Goal: Task Accomplishment & Management: Manage account settings

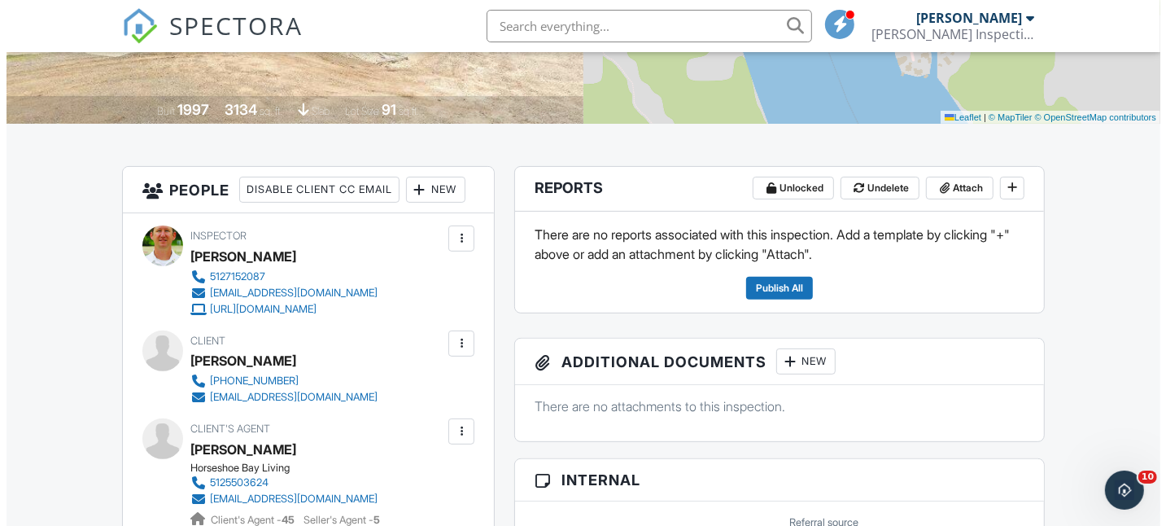
scroll to position [325, 0]
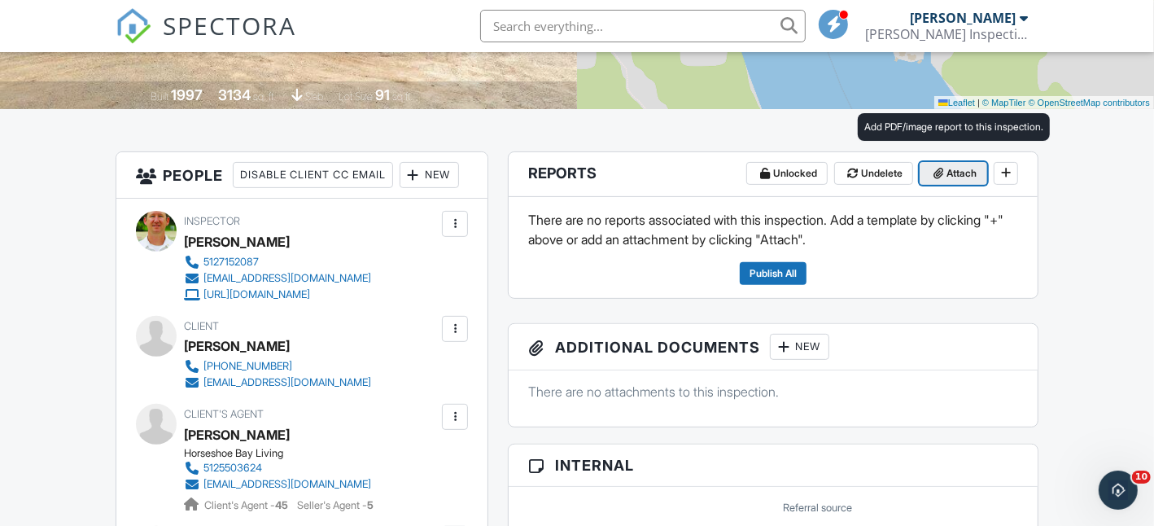
click at [946, 170] on span "Attach" at bounding box center [961, 173] width 30 height 16
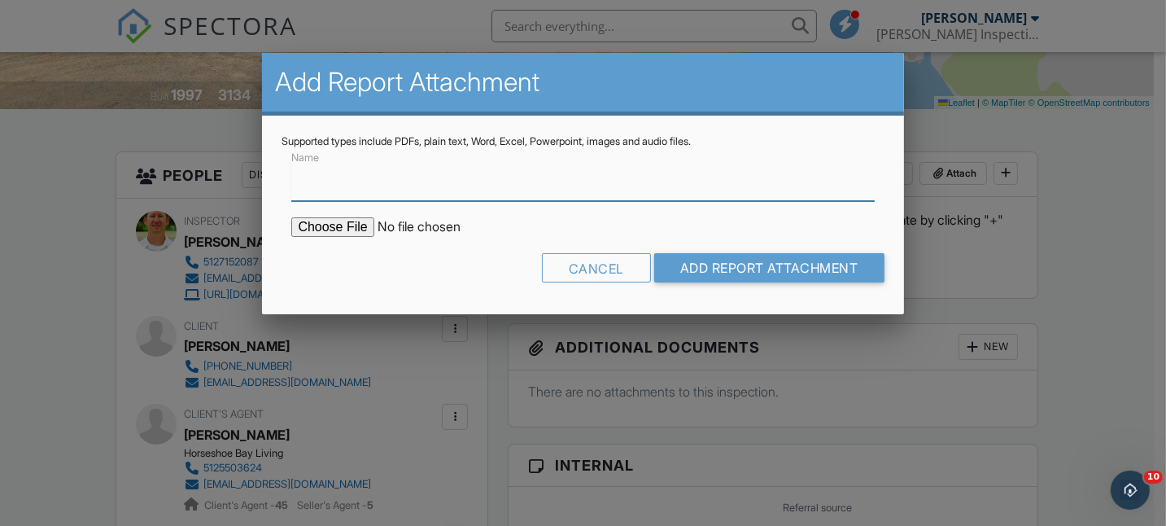
click at [377, 190] on input "Name" at bounding box center [582, 181] width 582 height 40
type input "Inspection Report"
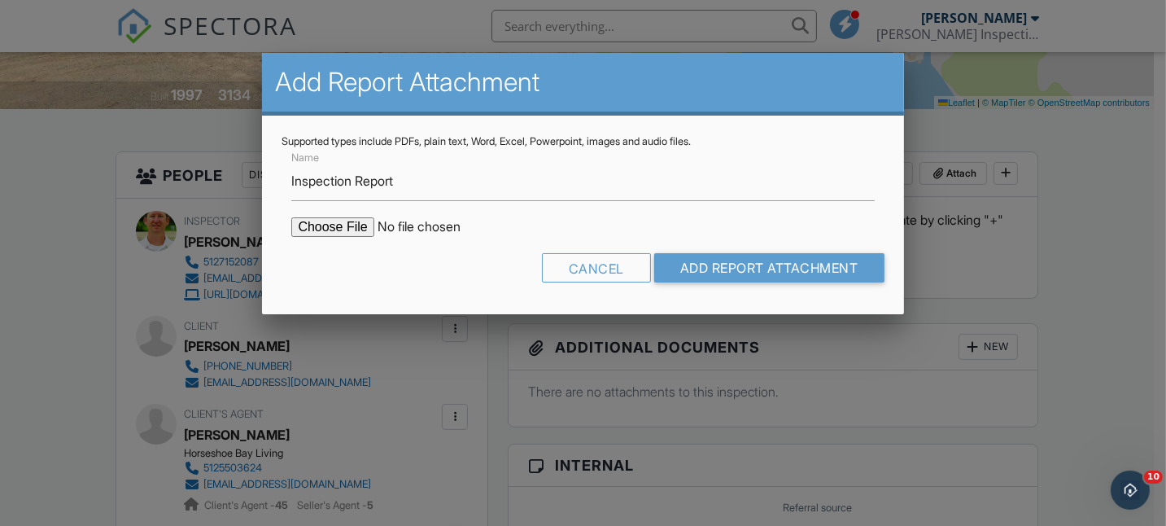
click at [326, 217] on input "file" at bounding box center [429, 227] width 277 height 20
type input "C:\fakepath\140 Circle Point.pdf"
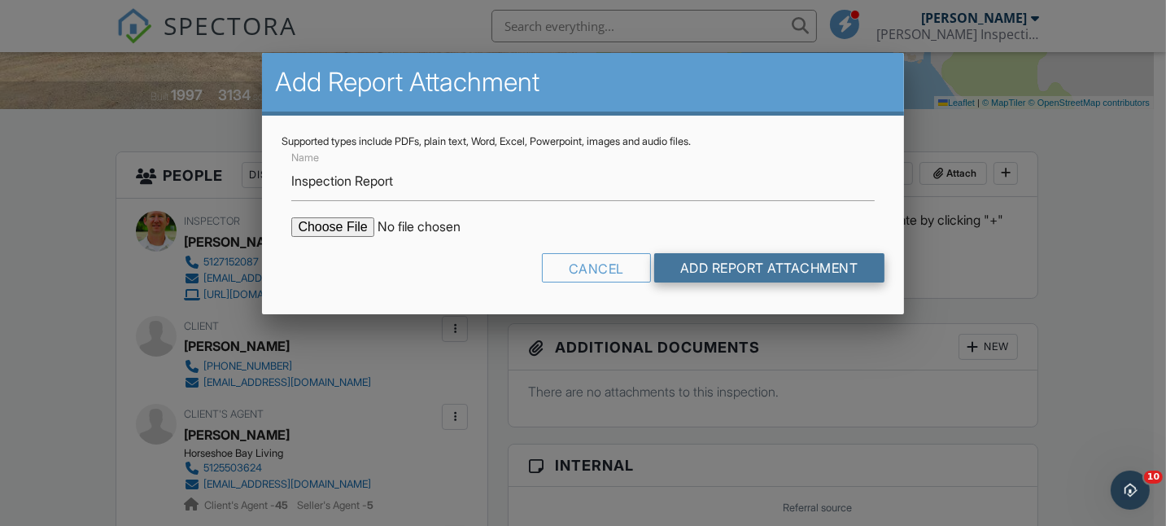
click at [699, 267] on input "Add Report Attachment" at bounding box center [769, 267] width 230 height 29
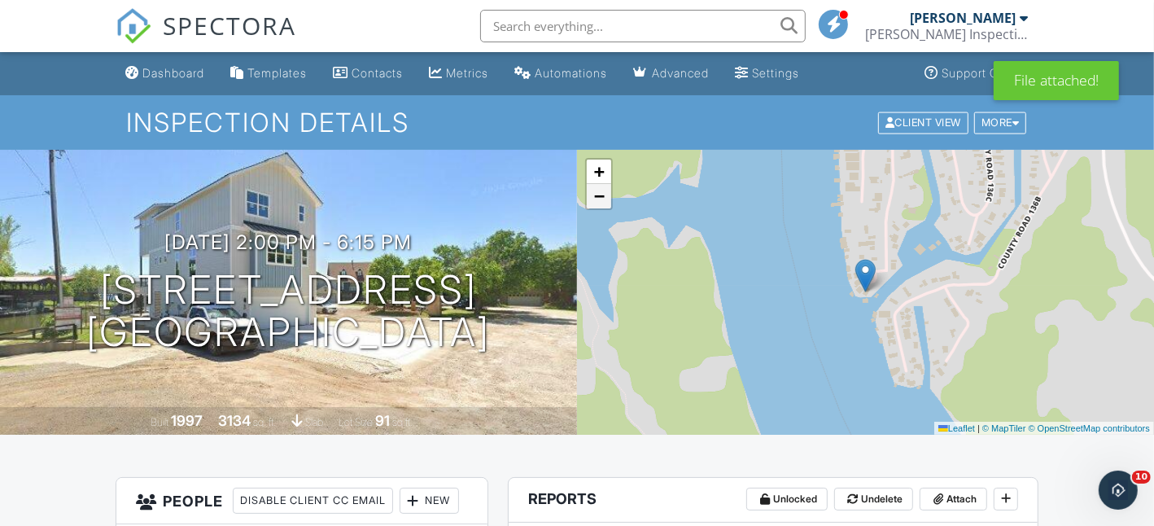
click at [599, 203] on span "−" at bounding box center [599, 195] width 11 height 20
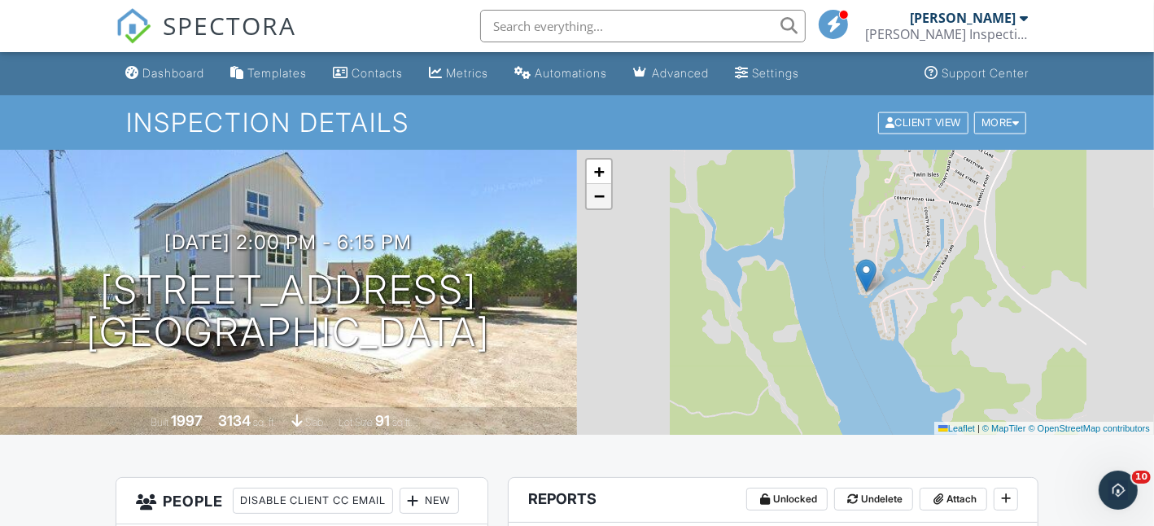
click at [600, 203] on span "−" at bounding box center [599, 195] width 11 height 20
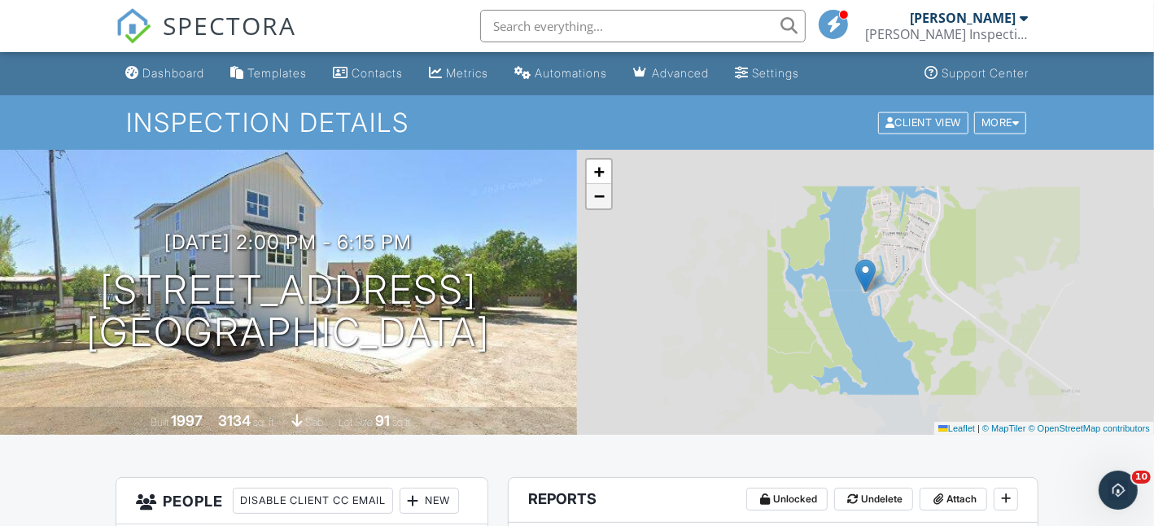
click at [600, 203] on span "−" at bounding box center [599, 195] width 11 height 20
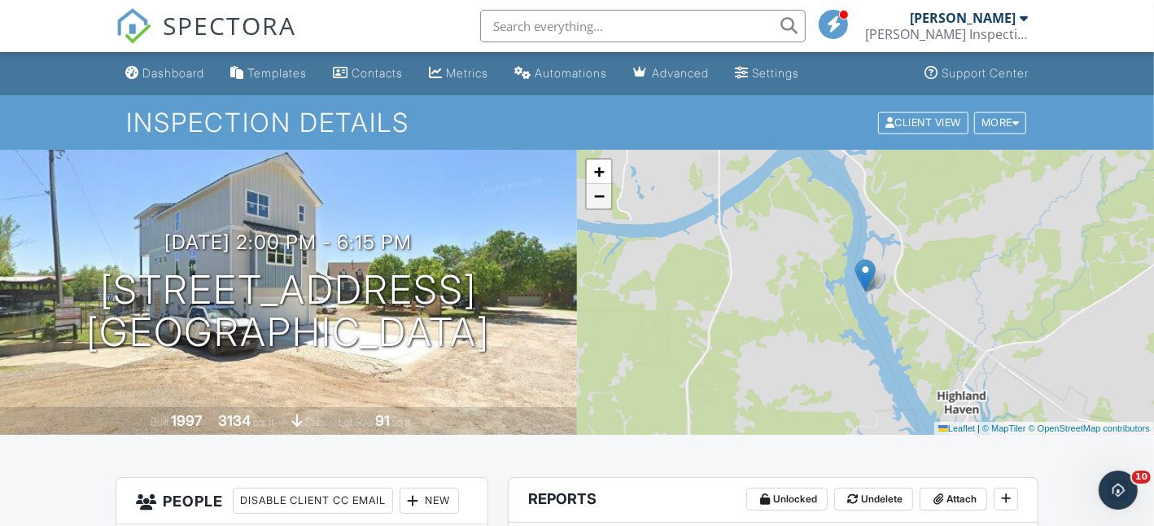
click at [600, 203] on span "−" at bounding box center [599, 195] width 11 height 20
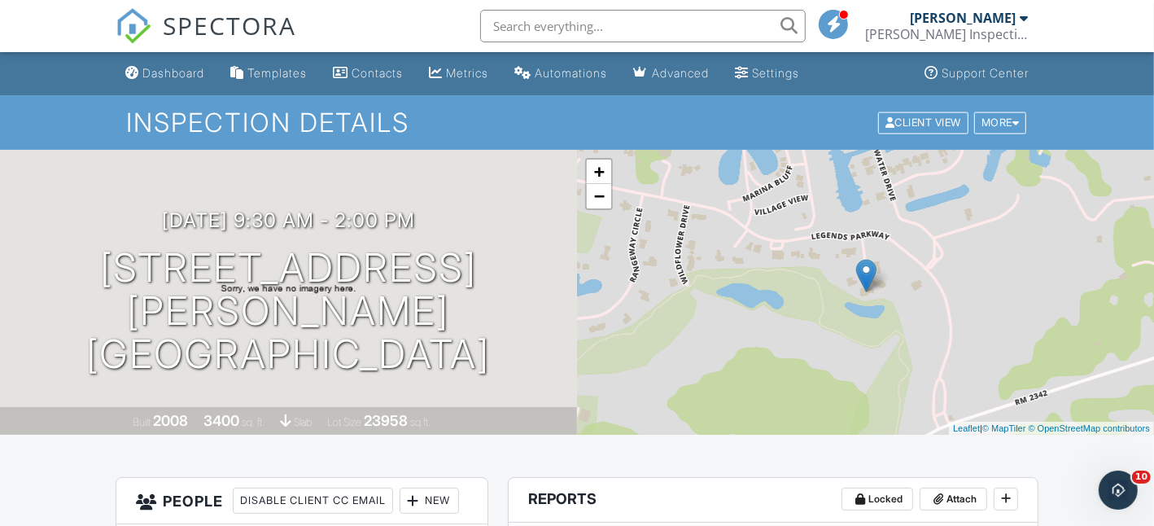
click at [133, 33] on img at bounding box center [134, 26] width 36 height 36
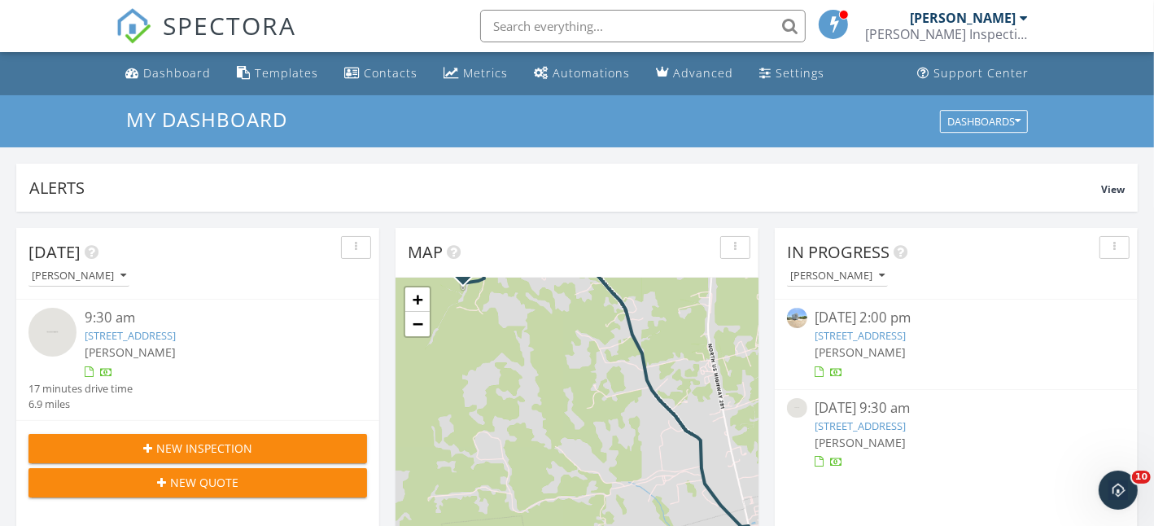
click at [864, 336] on link "140 Circle Point, Kingsland, TX 78639" at bounding box center [860, 335] width 91 height 15
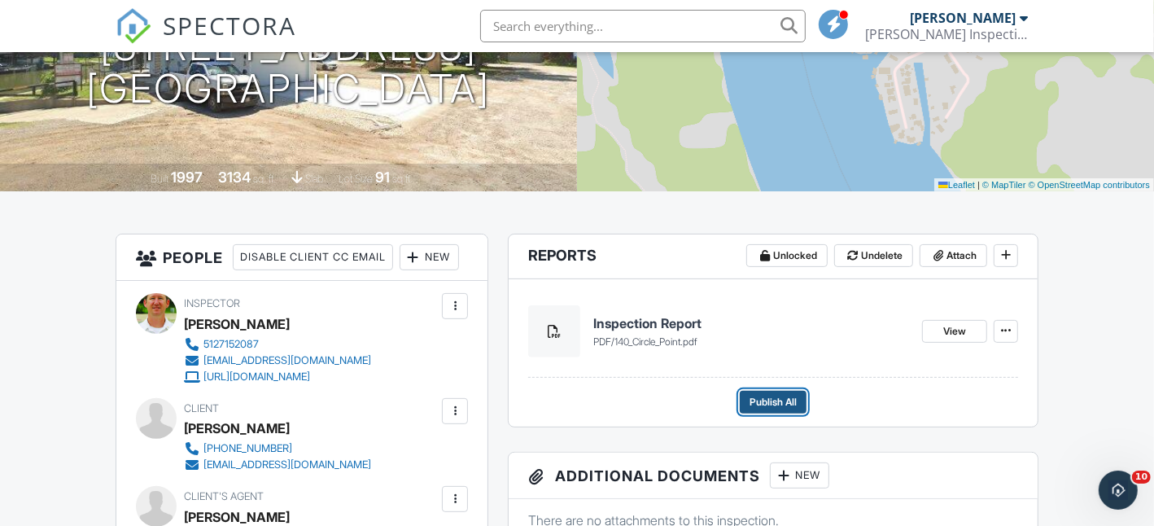
click at [767, 402] on span "Publish All" at bounding box center [772, 402] width 47 height 16
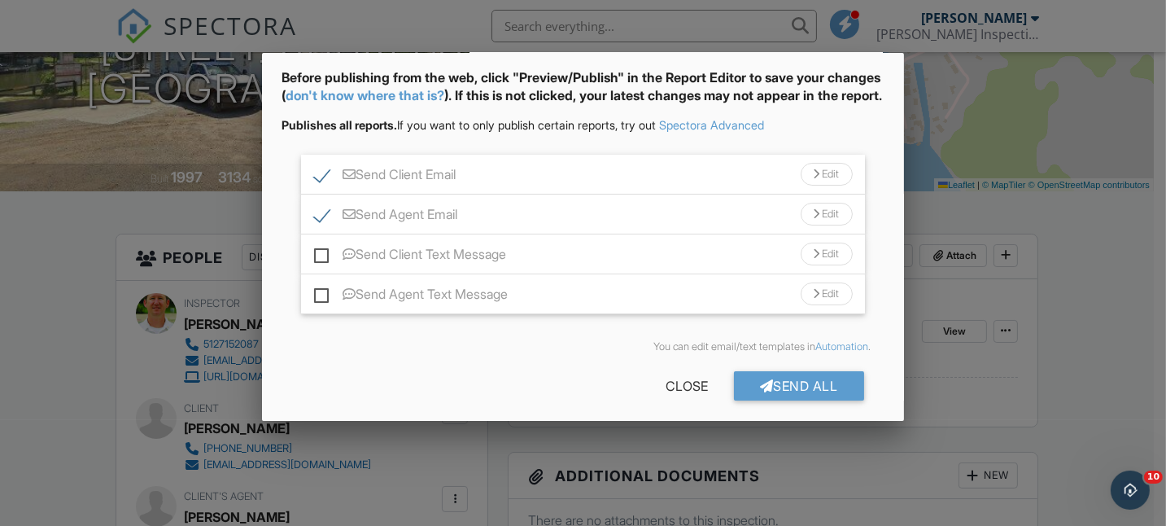
scroll to position [94, 0]
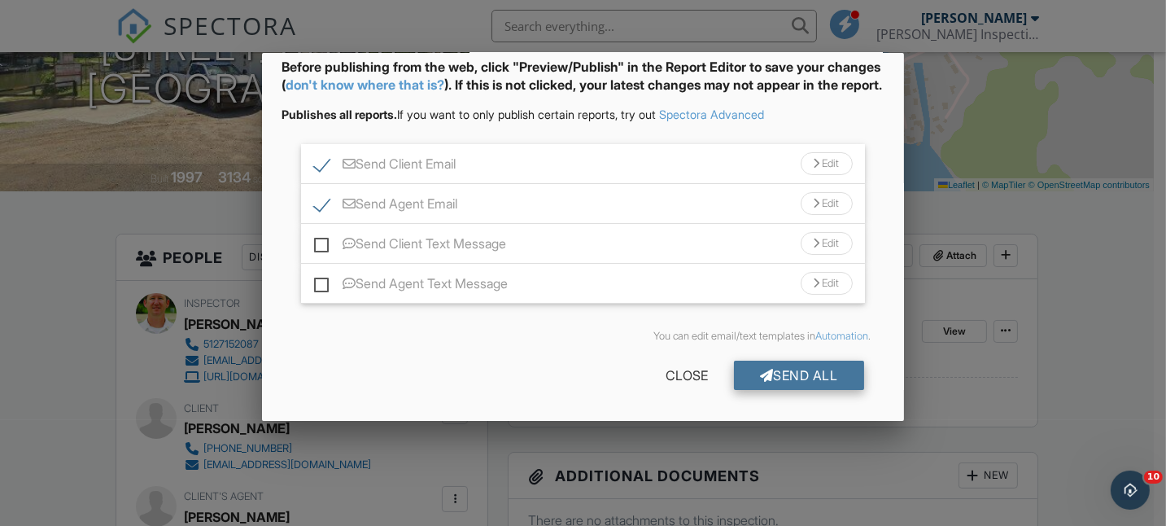
click at [818, 370] on div "Send All" at bounding box center [799, 374] width 130 height 29
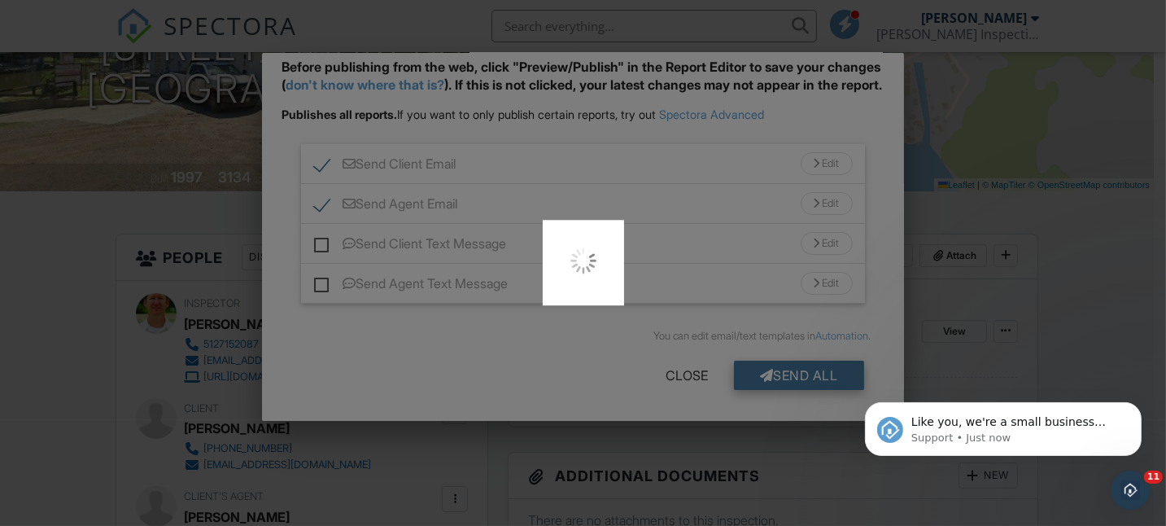
scroll to position [0, 0]
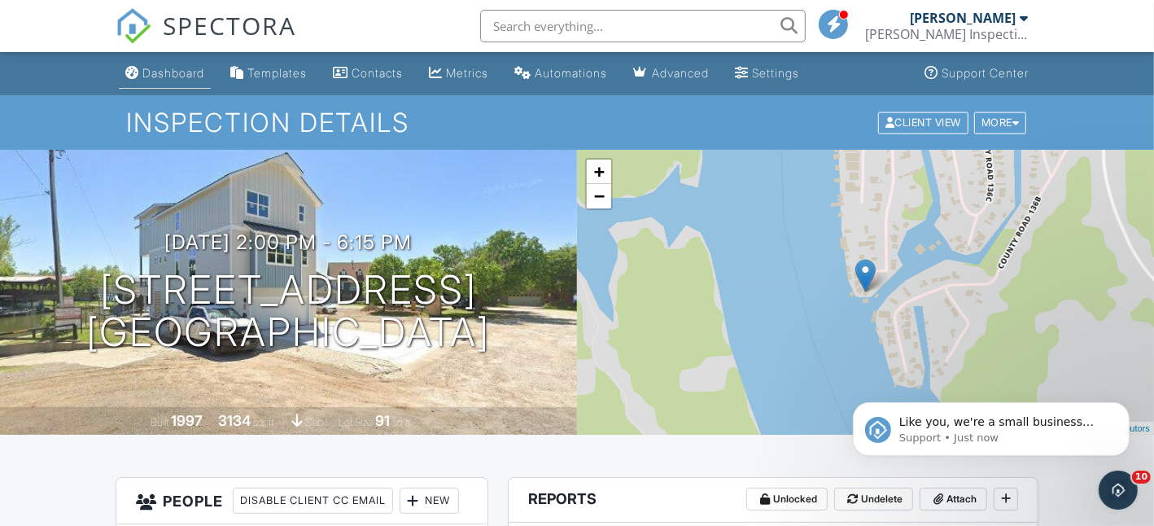
click at [170, 73] on div "Dashboard" at bounding box center [173, 73] width 62 height 14
